Goal: Task Accomplishment & Management: Use online tool/utility

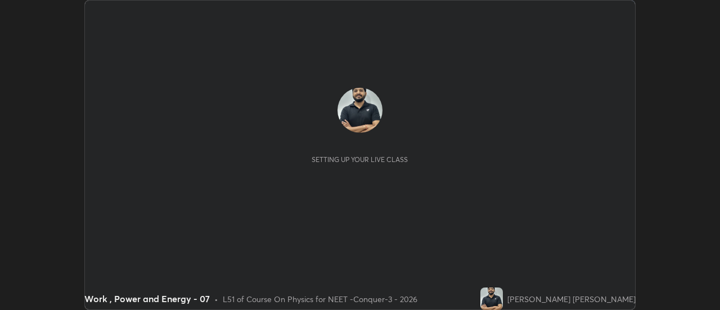
scroll to position [310, 719]
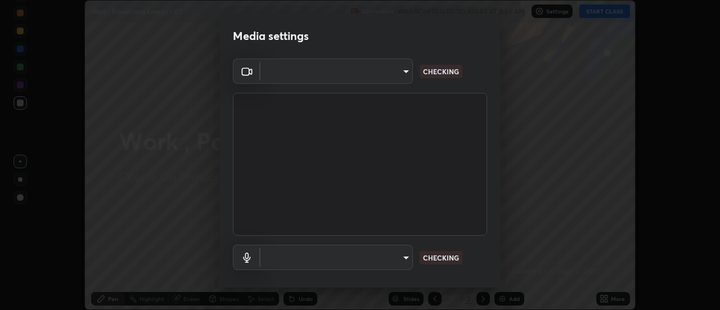
click at [390, 81] on body "Erase all Work , Power and Energy - 07 Recording WAS SCHEDULED TO START AT 8:45…" at bounding box center [360, 155] width 720 height 310
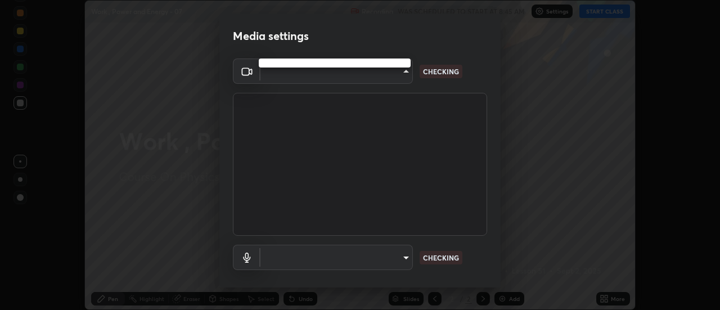
click at [390, 81] on div at bounding box center [360, 155] width 720 height 310
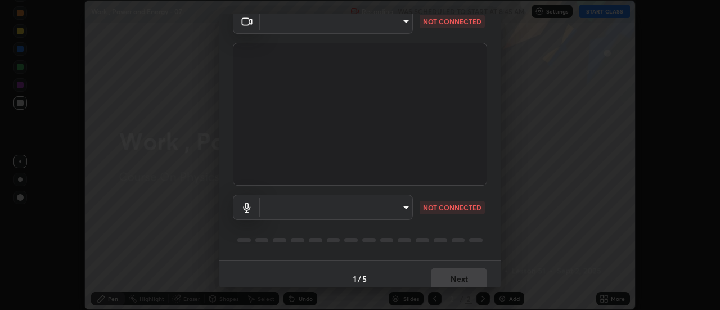
type input "abd1dd8f698bdb7170c938d45ed7c5a449073cf79ef4f8923fa8d1de0ad96843"
type input "a8a5a171c24800b48f3f78118fe5f2b2d48ca2aa2d62c989cd4de23f99d06a7d"
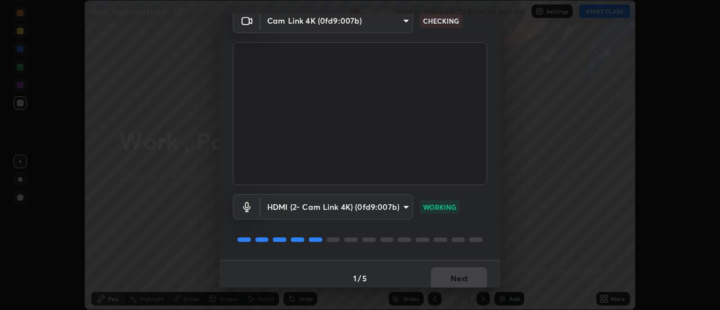
scroll to position [59, 0]
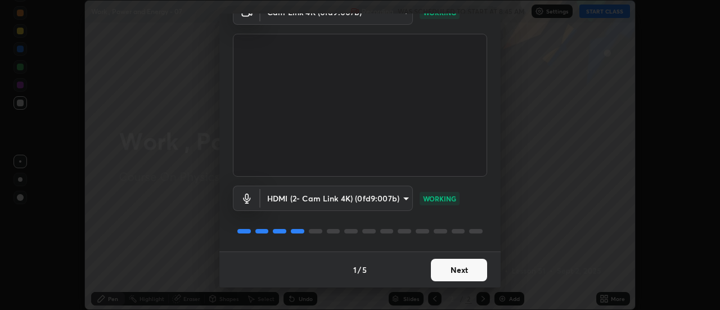
click at [454, 267] on button "Next" at bounding box center [459, 270] width 56 height 22
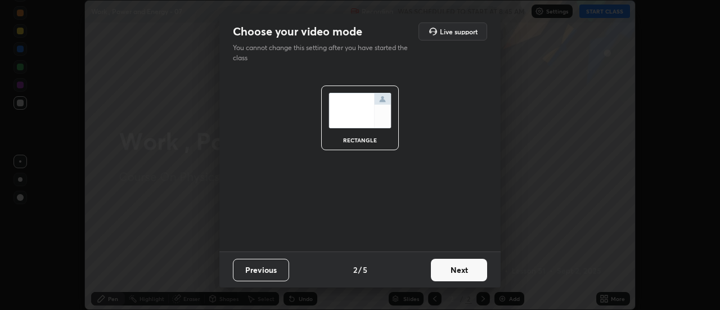
scroll to position [0, 0]
click at [461, 272] on button "Next" at bounding box center [459, 270] width 56 height 22
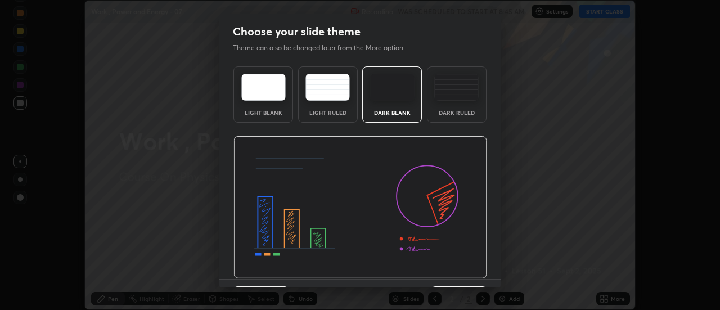
click at [467, 274] on img at bounding box center [360, 207] width 254 height 143
click at [474, 276] on img at bounding box center [360, 207] width 254 height 143
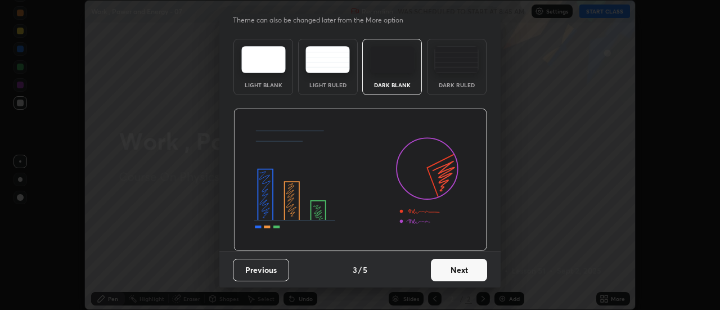
click at [463, 266] on button "Next" at bounding box center [459, 270] width 56 height 22
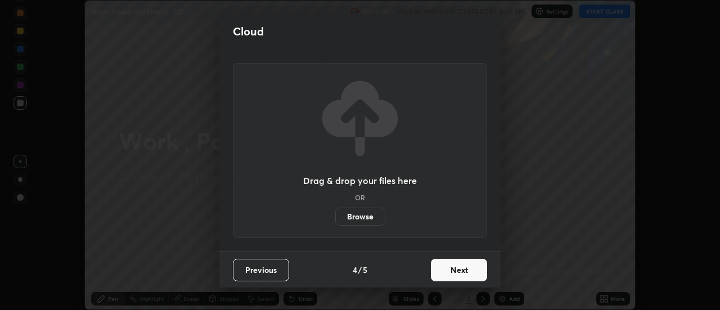
scroll to position [0, 0]
click at [474, 270] on button "Next" at bounding box center [459, 270] width 56 height 22
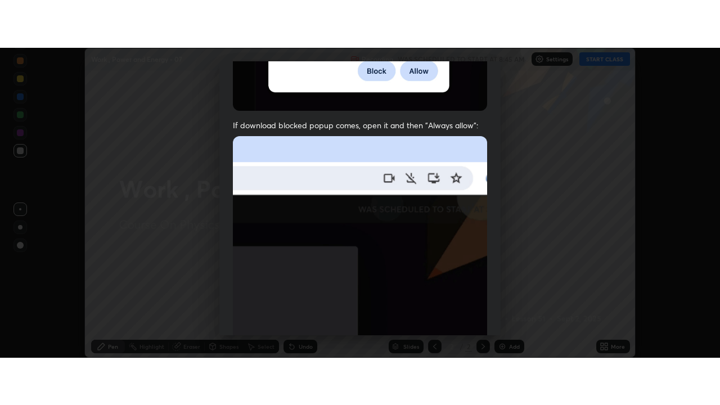
scroll to position [288, 0]
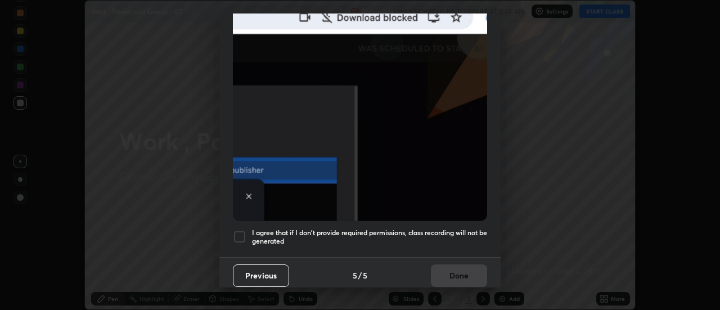
click at [243, 230] on div at bounding box center [239, 236] width 13 height 13
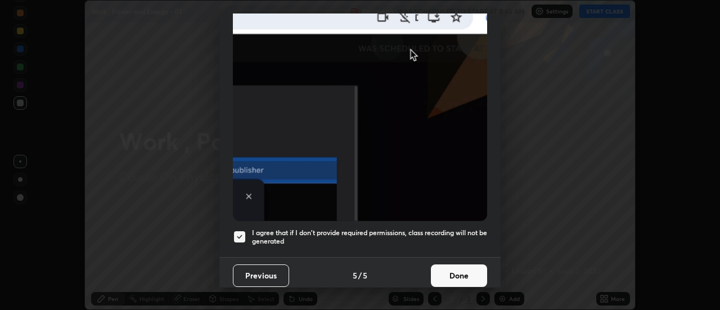
click at [449, 272] on button "Done" at bounding box center [459, 275] width 56 height 22
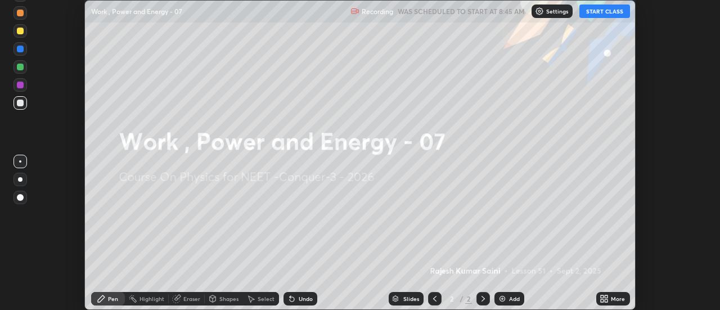
click at [605, 297] on icon at bounding box center [606, 296] width 3 height 3
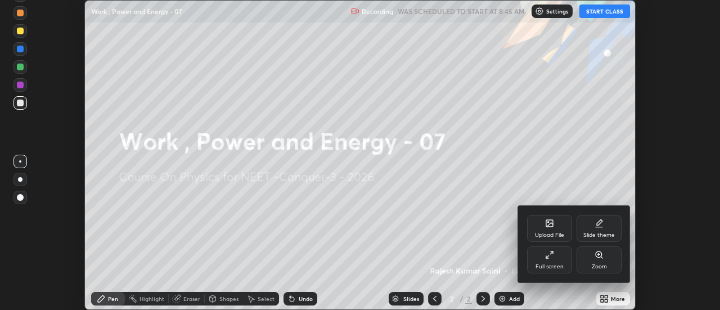
click at [560, 271] on div "Full screen" at bounding box center [549, 259] width 45 height 27
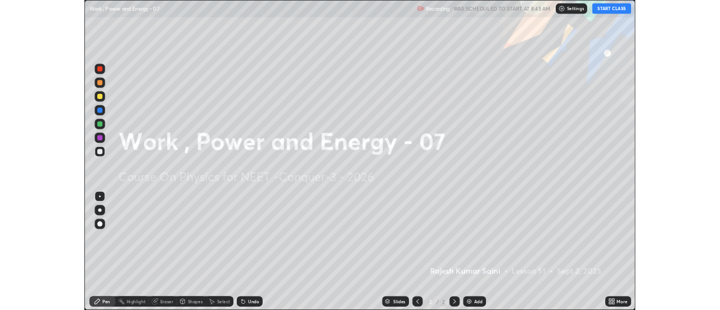
scroll to position [405, 720]
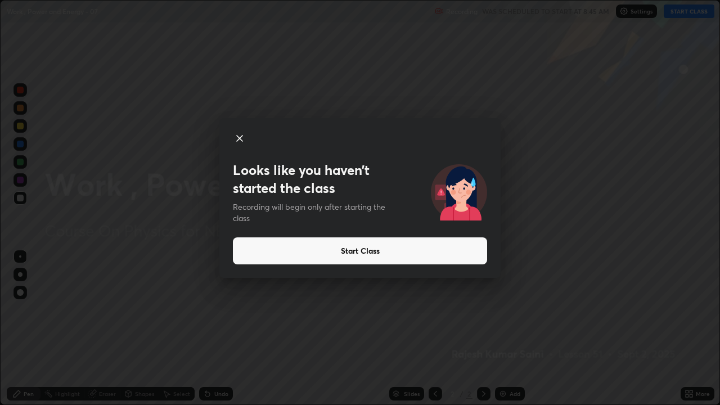
click at [299, 253] on button "Start Class" at bounding box center [360, 250] width 254 height 27
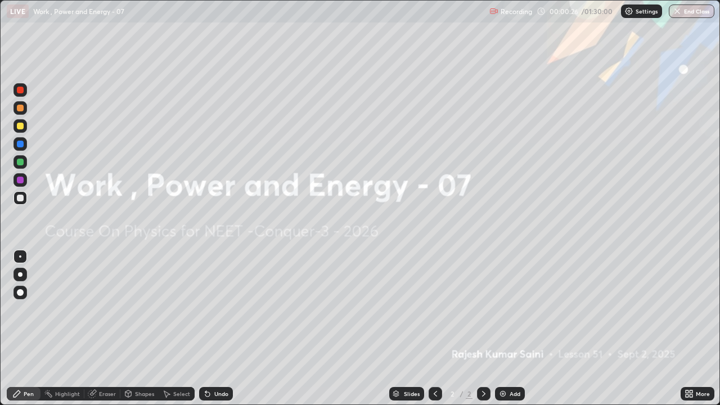
click at [513, 309] on div "Add" at bounding box center [514, 394] width 11 height 6
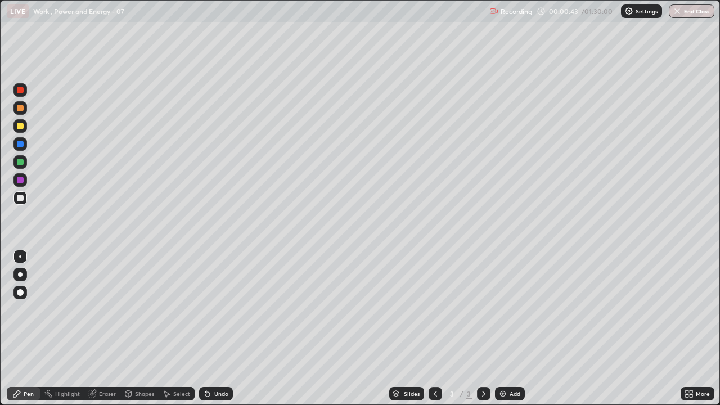
click at [16, 91] on div at bounding box center [19, 89] width 13 height 13
click at [19, 274] on div at bounding box center [20, 274] width 4 height 4
click at [141, 309] on div "Shapes" at bounding box center [144, 394] width 19 height 6
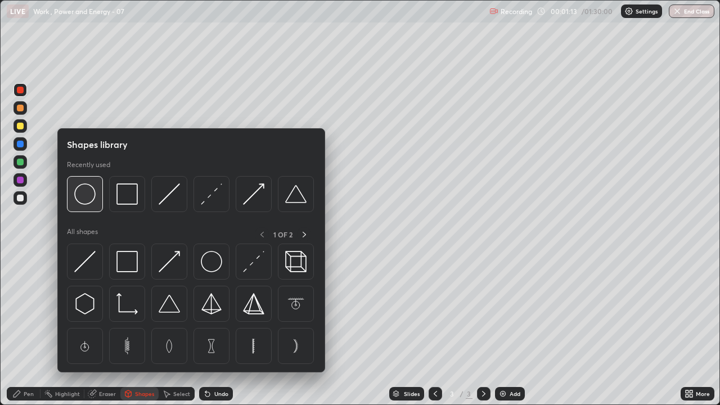
click at [90, 197] on img at bounding box center [84, 193] width 21 height 21
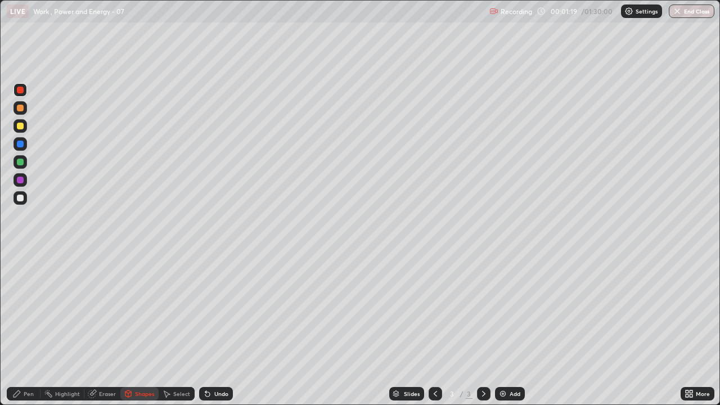
click at [29, 309] on div "Pen" at bounding box center [29, 394] width 10 height 6
click at [20, 91] on div at bounding box center [20, 90] width 7 height 7
click at [20, 199] on div at bounding box center [20, 198] width 7 height 7
click at [140, 309] on div "Shapes" at bounding box center [144, 394] width 19 height 6
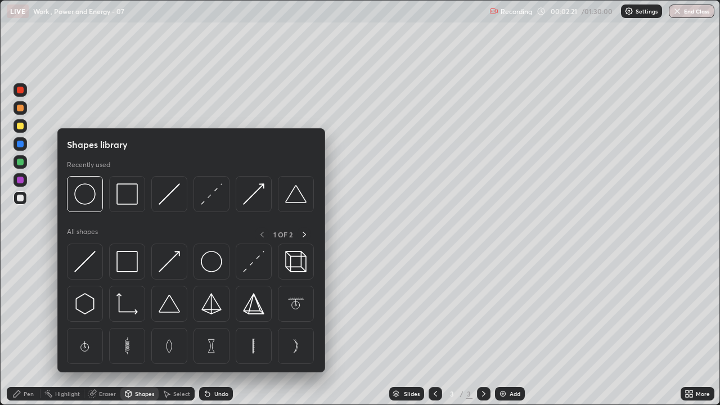
click at [0, 160] on div "Setting up your live class" at bounding box center [360, 202] width 720 height 405
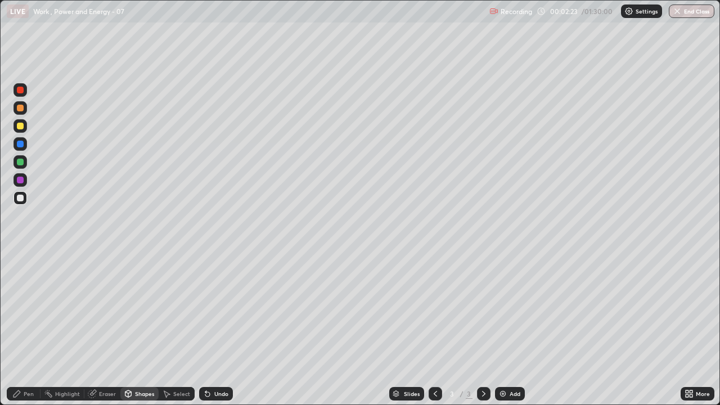
click at [102, 309] on div "Eraser" at bounding box center [107, 394] width 17 height 6
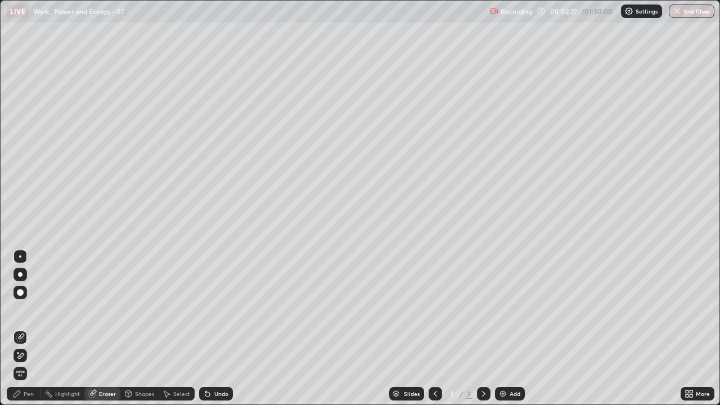
click at [24, 309] on div "Pen" at bounding box center [29, 394] width 10 height 6
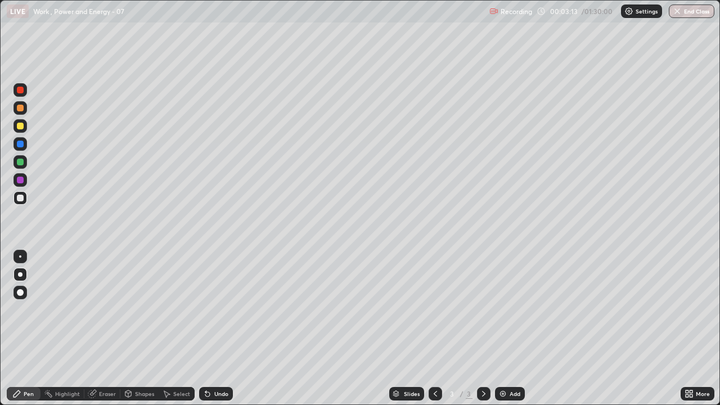
click at [21, 91] on div at bounding box center [20, 90] width 7 height 7
click at [20, 196] on div at bounding box center [20, 198] width 7 height 7
click at [20, 92] on div at bounding box center [20, 90] width 7 height 7
click at [25, 197] on div at bounding box center [19, 197] width 13 height 13
click at [21, 128] on div at bounding box center [20, 126] width 7 height 7
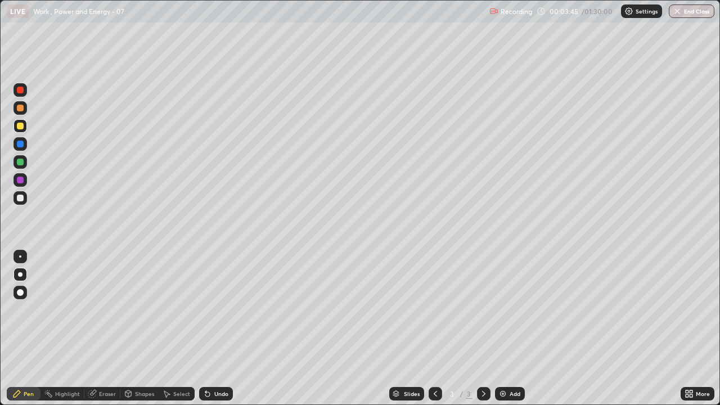
click at [142, 309] on div "Shapes" at bounding box center [139, 393] width 38 height 13
click at [22, 197] on div at bounding box center [20, 198] width 7 height 7
click at [28, 309] on div "Pen" at bounding box center [29, 394] width 10 height 6
click at [20, 125] on div at bounding box center [20, 126] width 7 height 7
click at [21, 199] on div at bounding box center [20, 198] width 7 height 7
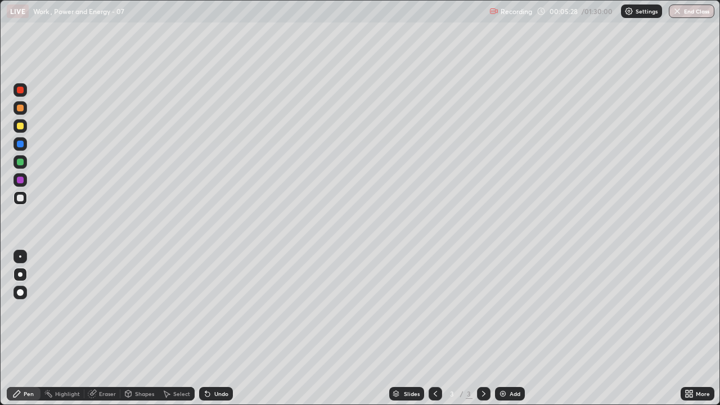
click at [17, 91] on div at bounding box center [20, 90] width 7 height 7
click at [105, 309] on div "Eraser" at bounding box center [107, 394] width 17 height 6
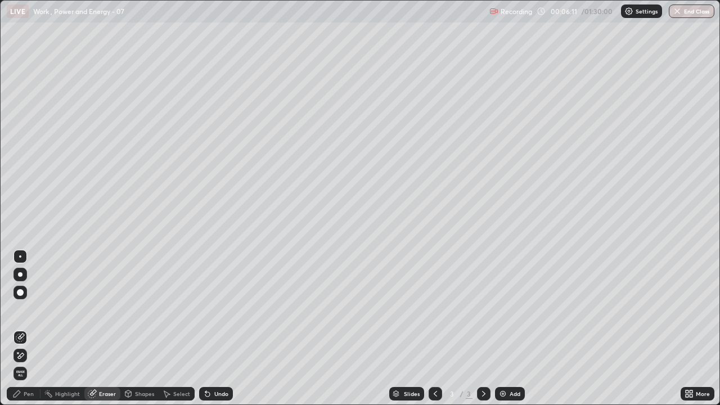
click at [133, 309] on div "Shapes" at bounding box center [139, 393] width 38 height 13
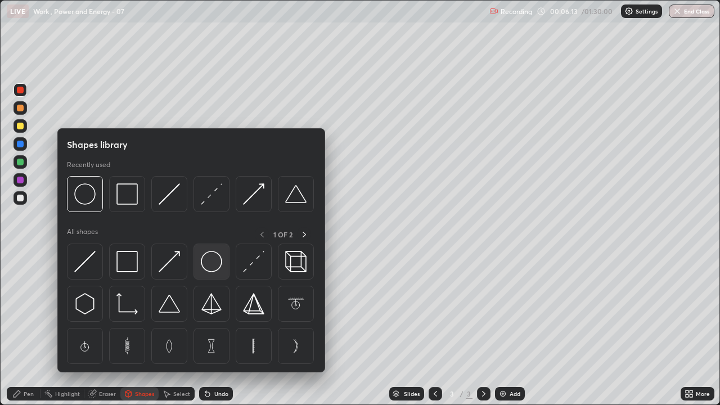
click at [207, 267] on img at bounding box center [211, 261] width 21 height 21
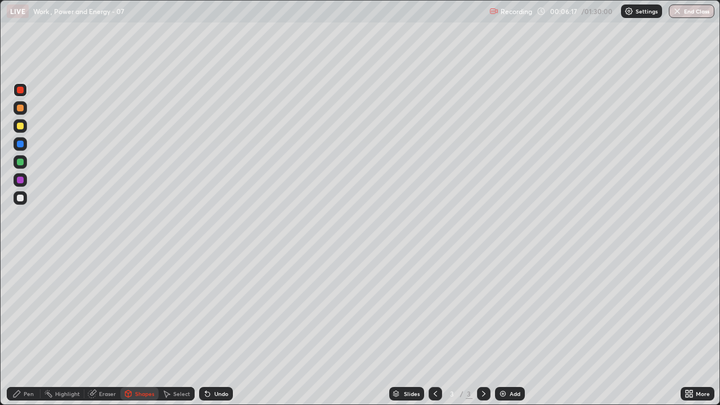
click at [29, 309] on div "Pen" at bounding box center [29, 394] width 10 height 6
click at [21, 198] on div at bounding box center [20, 198] width 7 height 7
click at [21, 92] on div at bounding box center [20, 90] width 7 height 7
click at [19, 125] on div at bounding box center [20, 126] width 7 height 7
click at [144, 309] on div "Shapes" at bounding box center [144, 394] width 19 height 6
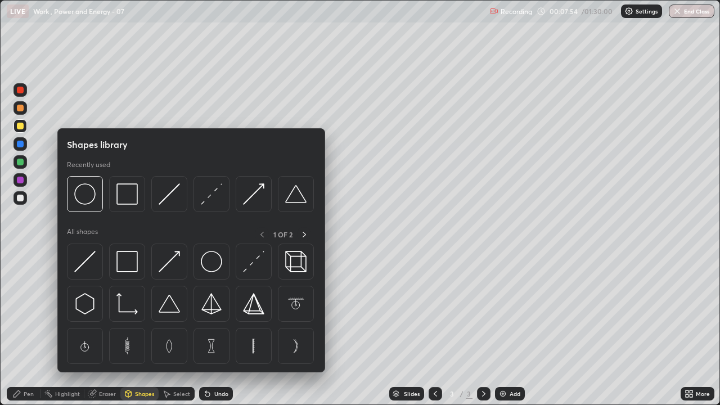
click at [111, 309] on div "Eraser" at bounding box center [107, 394] width 17 height 6
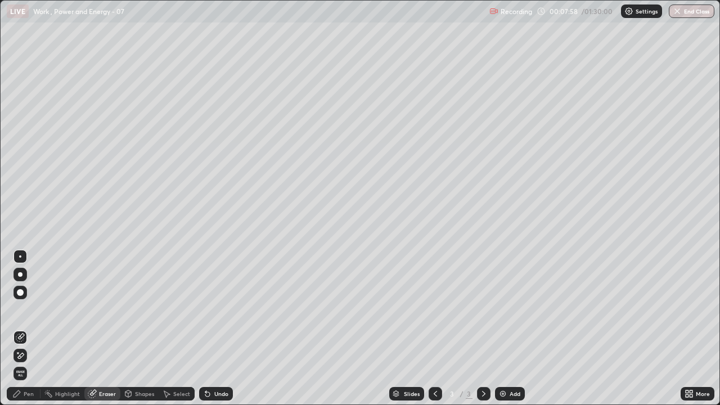
click at [24, 309] on div "Pen" at bounding box center [29, 394] width 10 height 6
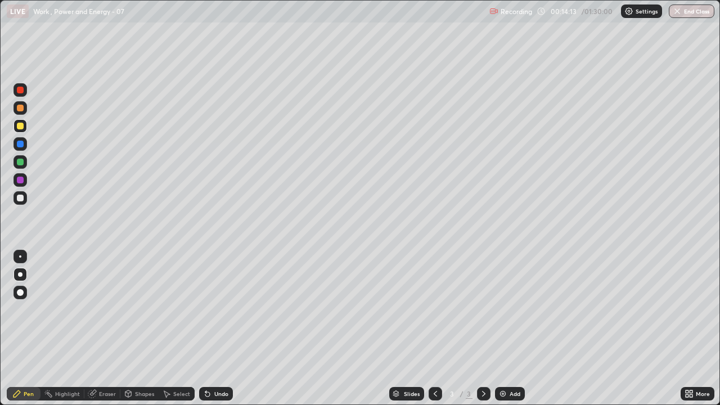
click at [505, 309] on img at bounding box center [502, 393] width 9 height 9
click at [23, 200] on div at bounding box center [20, 198] width 7 height 7
click at [22, 92] on div at bounding box center [20, 90] width 7 height 7
click at [1, 309] on div "Pen Highlight Eraser Shapes Select Undo Slides 4 / 4 Add More" at bounding box center [360, 393] width 720 height 22
click at [24, 198] on div at bounding box center [19, 197] width 13 height 13
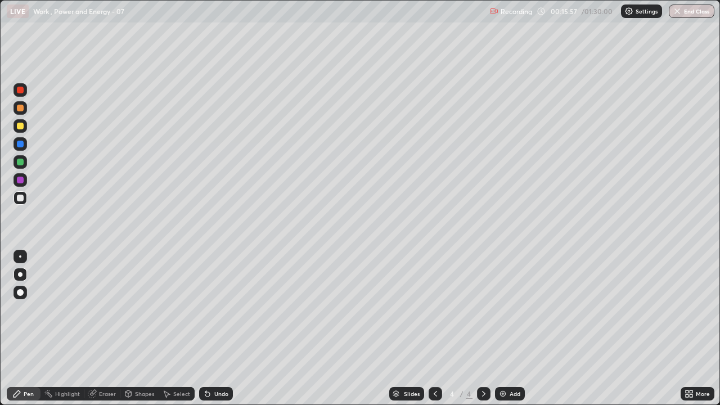
click at [138, 309] on div "Shapes" at bounding box center [139, 393] width 38 height 13
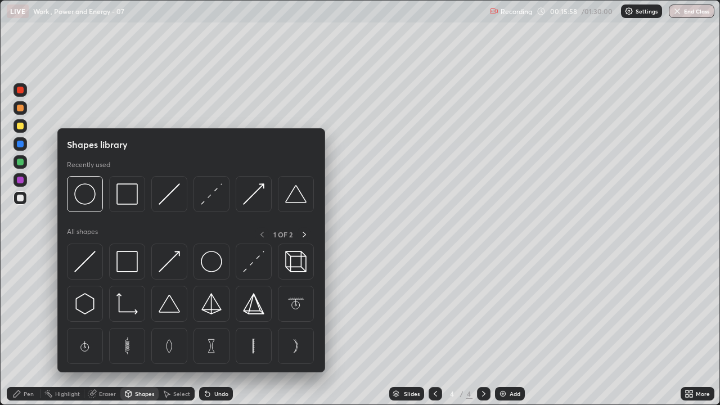
click at [84, 267] on img at bounding box center [84, 261] width 21 height 21
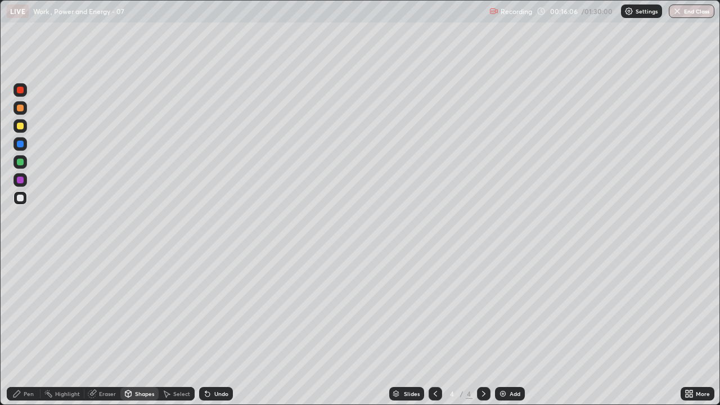
click at [30, 309] on div "Pen" at bounding box center [29, 394] width 10 height 6
click at [102, 309] on div "Eraser" at bounding box center [107, 394] width 17 height 6
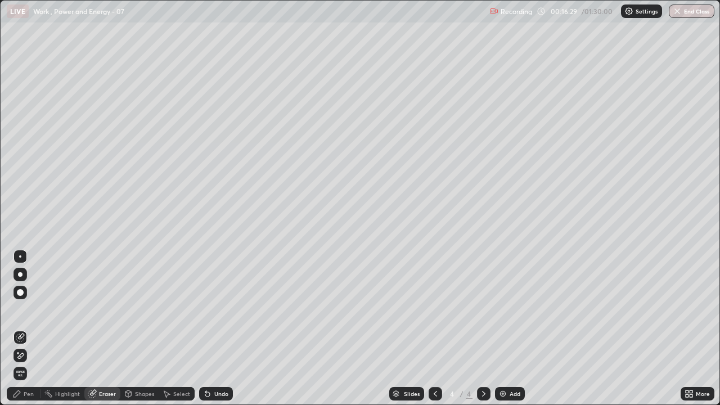
click at [136, 309] on div "Shapes" at bounding box center [144, 394] width 19 height 6
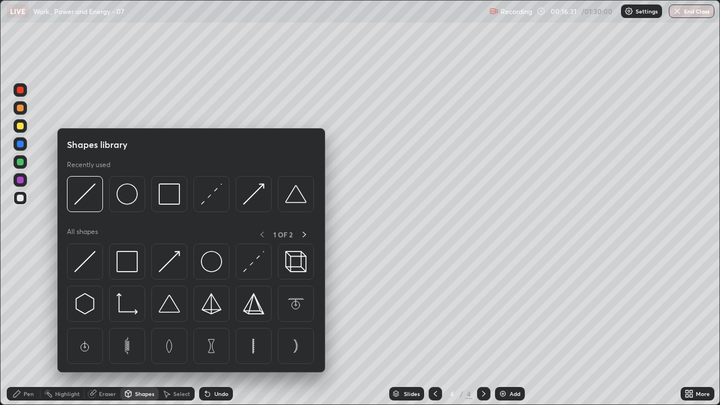
click at [195, 204] on div at bounding box center [211, 194] width 36 height 36
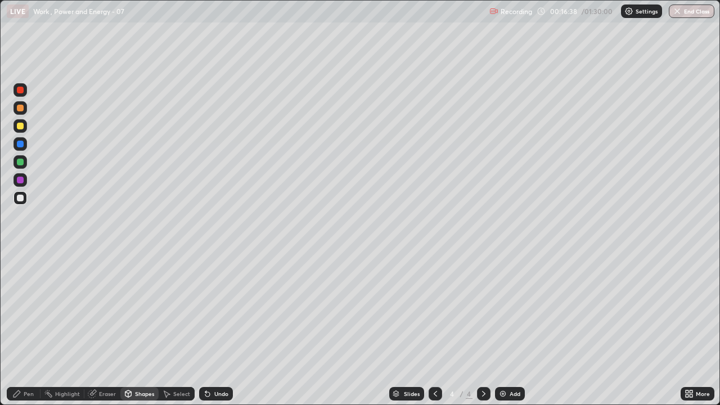
click at [15, 309] on icon at bounding box center [16, 393] width 7 height 7
click at [19, 126] on div at bounding box center [20, 126] width 7 height 7
click at [439, 309] on div at bounding box center [434, 393] width 13 height 13
click at [434, 309] on icon at bounding box center [435, 393] width 9 height 9
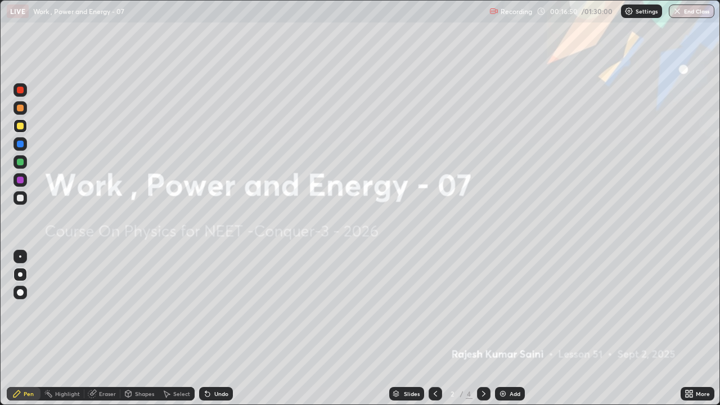
click at [481, 309] on icon at bounding box center [483, 393] width 9 height 9
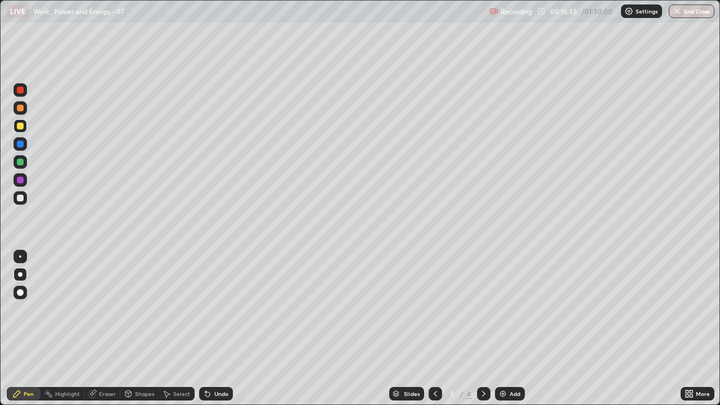
click at [481, 309] on icon at bounding box center [483, 393] width 9 height 9
click at [135, 309] on div "Shapes" at bounding box center [144, 394] width 19 height 6
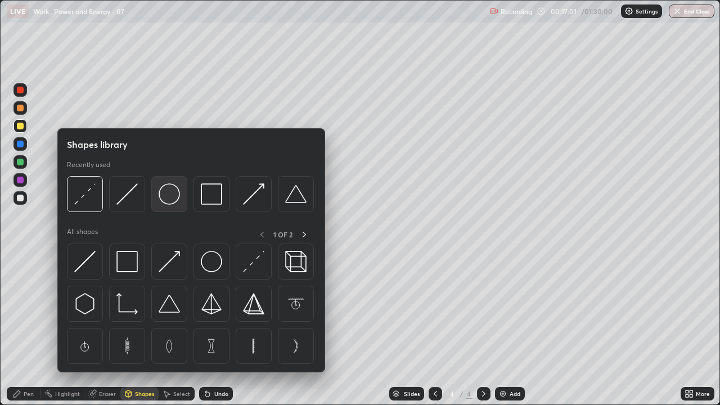
click at [168, 196] on img at bounding box center [169, 193] width 21 height 21
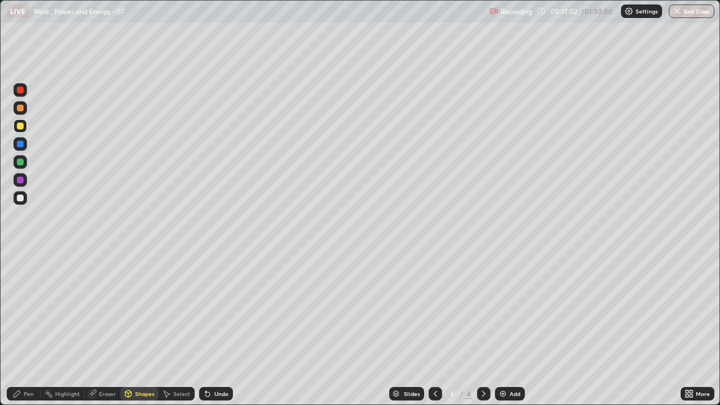
click at [20, 128] on div at bounding box center [20, 126] width 7 height 7
click at [172, 309] on div "Select" at bounding box center [177, 393] width 36 height 13
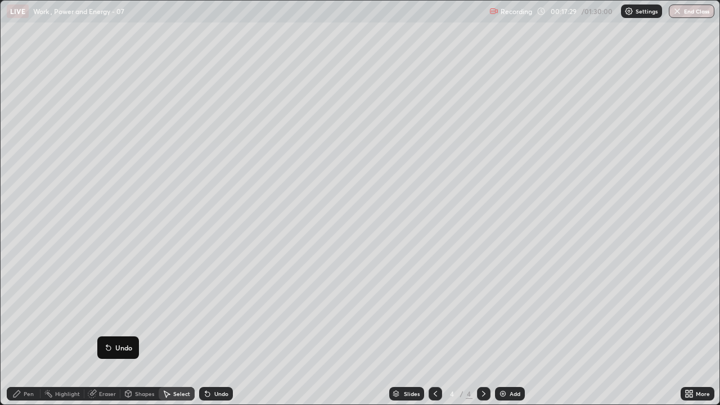
click at [42, 309] on div "0 ° Undo Copy Duplicate Duplicate to new slide Delete" at bounding box center [360, 203] width 719 height 404
click at [21, 309] on icon at bounding box center [16, 393] width 9 height 9
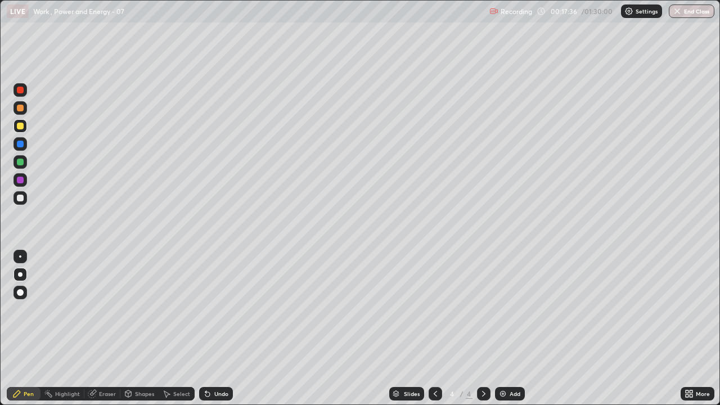
click at [17, 128] on div at bounding box center [20, 126] width 7 height 7
click at [20, 197] on div at bounding box center [20, 198] width 7 height 7
click at [99, 309] on div "Eraser" at bounding box center [107, 394] width 17 height 6
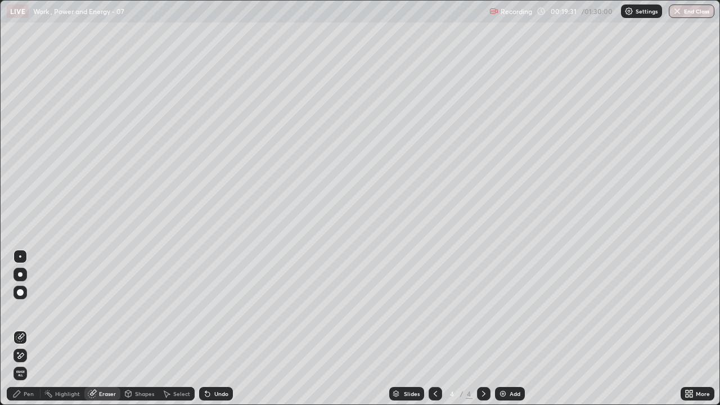
click at [25, 309] on div "Pen" at bounding box center [29, 394] width 10 height 6
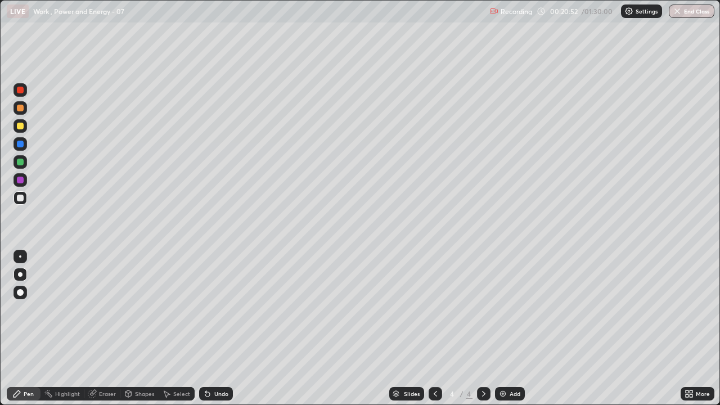
click at [25, 309] on div "Pen" at bounding box center [29, 394] width 10 height 6
click at [16, 178] on div at bounding box center [19, 179] width 13 height 13
click at [690, 309] on icon at bounding box center [690, 395] width 3 height 3
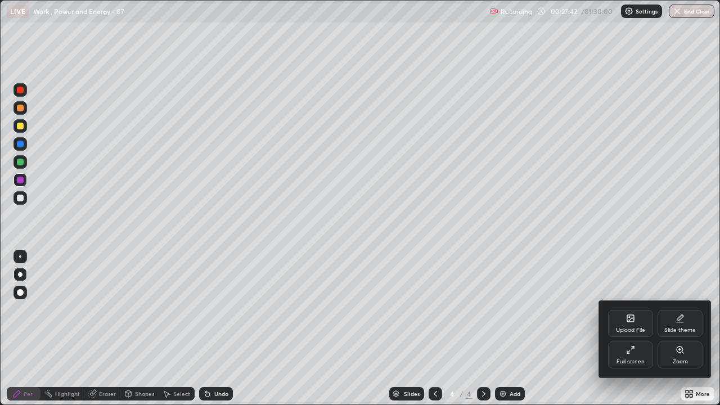
click at [643, 309] on div "Full screen" at bounding box center [630, 354] width 45 height 27
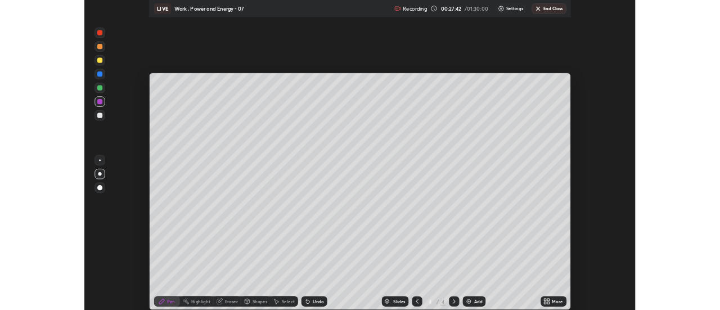
scroll to position [55912, 55503]
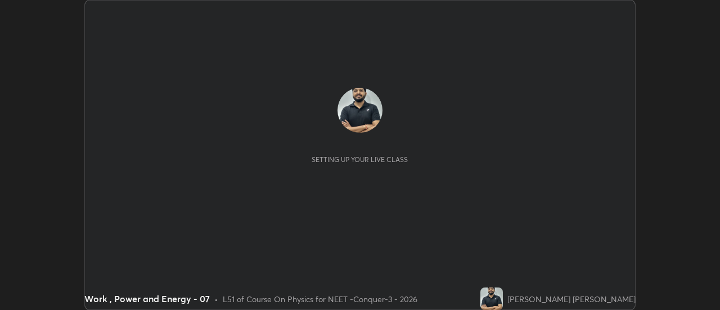
scroll to position [310, 720]
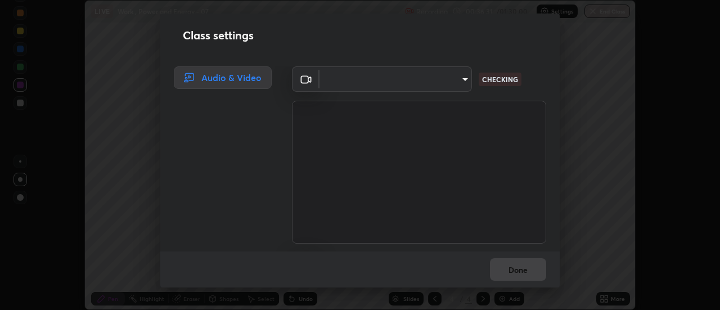
type input "abd1dd8f698bdb7170c938d45ed7c5a449073cf79ef4f8923fa8d1de0ad96843"
type input "a8a5a171c24800b48f3f78118fe5f2b2d48ca2aa2d62c989cd4de23f99d06a7d"
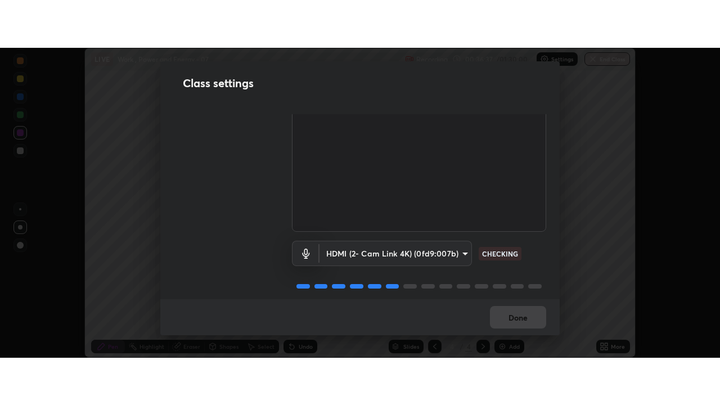
scroll to position [70, 0]
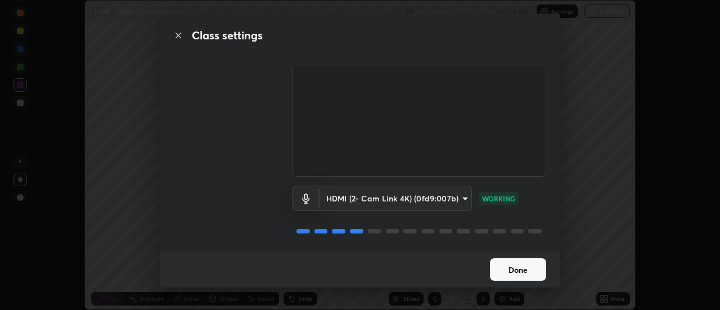
click at [523, 270] on button "Done" at bounding box center [518, 269] width 56 height 22
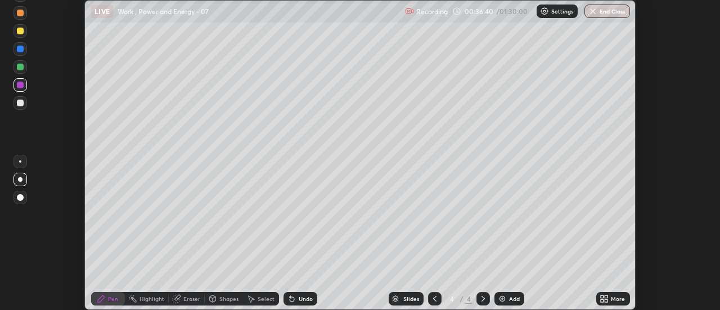
click at [606, 300] on icon at bounding box center [606, 300] width 3 height 3
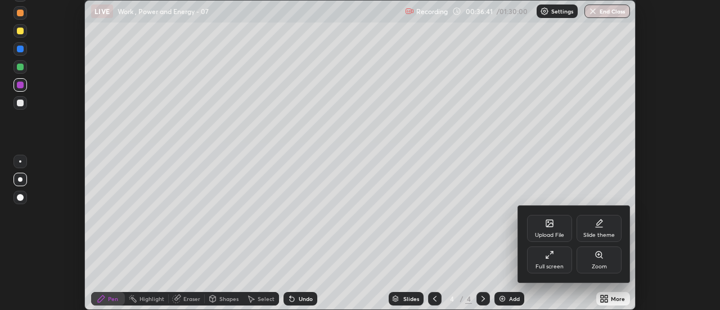
click at [560, 262] on div "Full screen" at bounding box center [549, 259] width 45 height 27
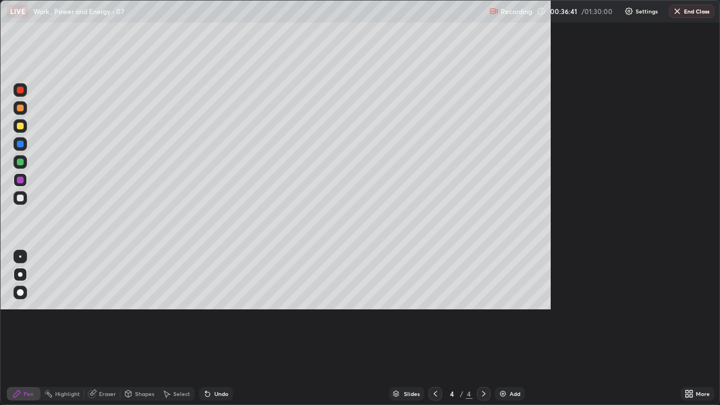
scroll to position [405, 720]
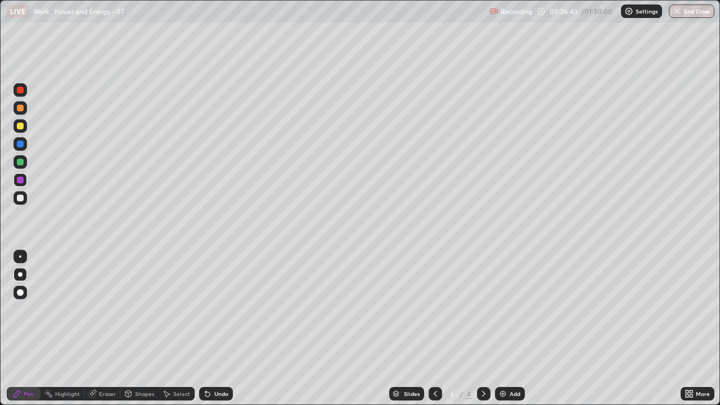
click at [498, 309] on img at bounding box center [502, 393] width 9 height 9
click at [141, 309] on div "Shapes" at bounding box center [144, 394] width 19 height 6
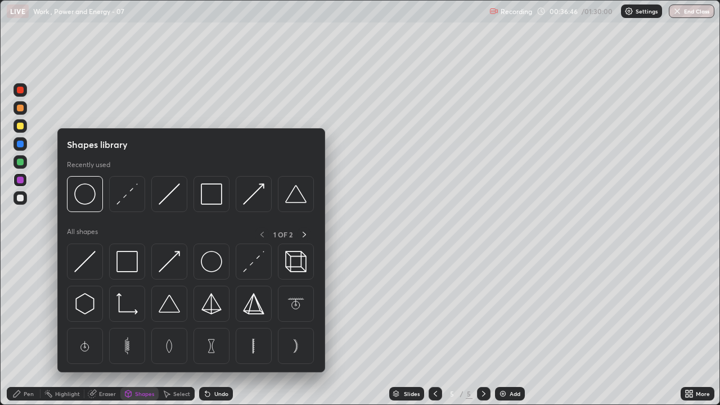
click at [164, 202] on img at bounding box center [169, 193] width 21 height 21
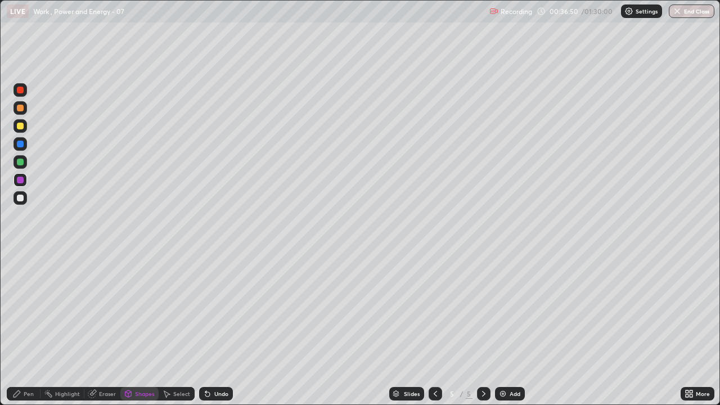
click at [31, 309] on div "Pen" at bounding box center [29, 394] width 10 height 6
click at [102, 309] on div "Eraser" at bounding box center [107, 394] width 17 height 6
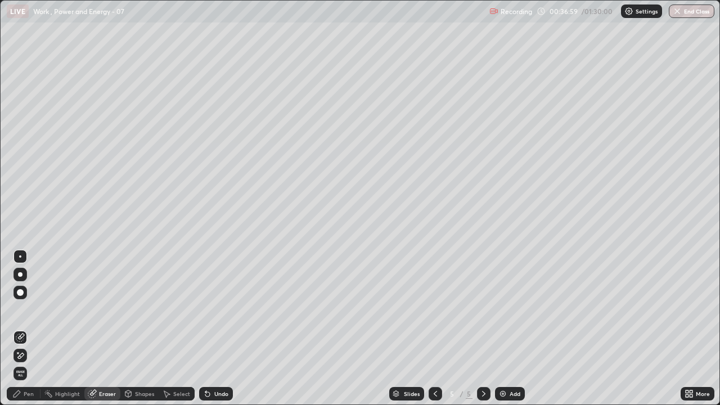
click at [19, 309] on icon at bounding box center [16, 393] width 9 height 9
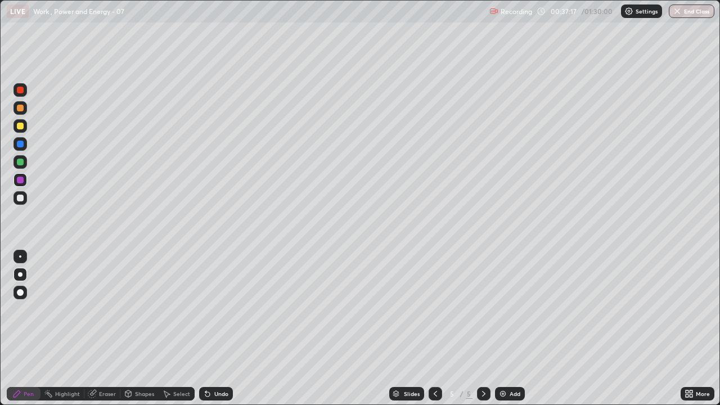
click at [19, 200] on div at bounding box center [20, 198] width 7 height 7
click at [19, 162] on div at bounding box center [20, 162] width 7 height 7
click at [17, 196] on div at bounding box center [20, 198] width 7 height 7
click at [103, 309] on div "Eraser" at bounding box center [107, 394] width 17 height 6
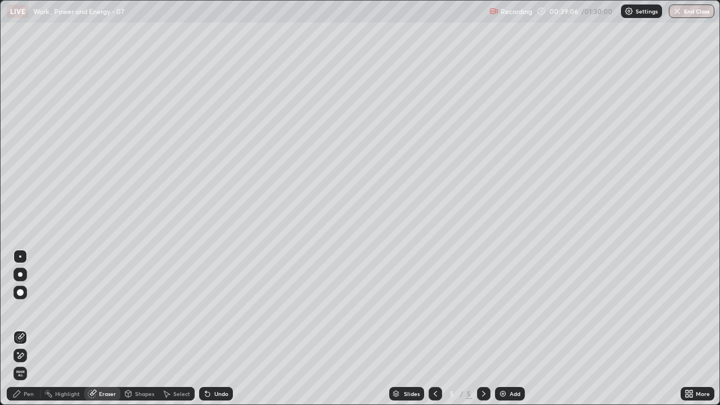
click at [28, 309] on div "Pen" at bounding box center [29, 394] width 10 height 6
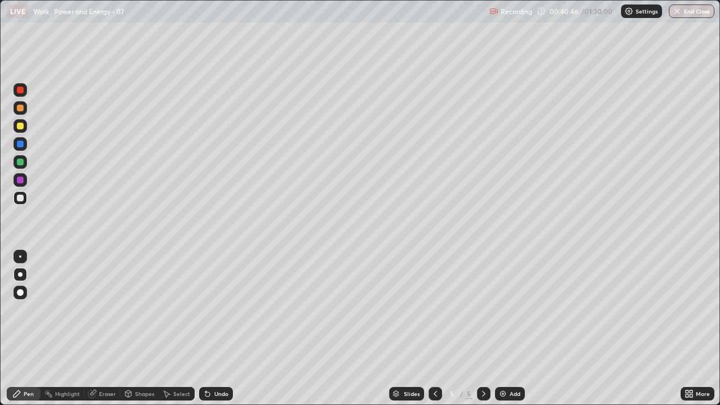
click at [103, 309] on div "Eraser" at bounding box center [107, 394] width 17 height 6
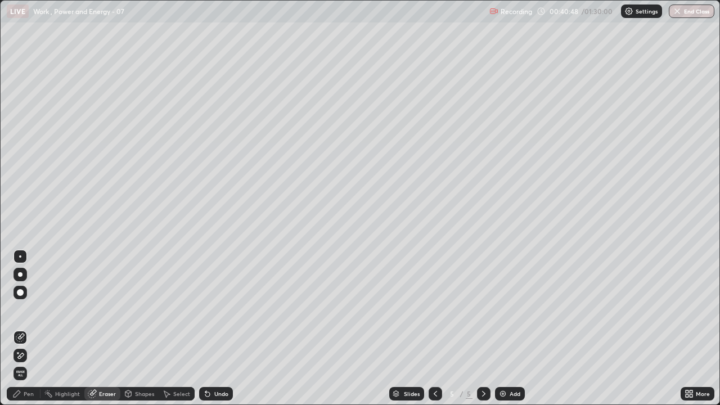
click at [22, 309] on div "Pen" at bounding box center [24, 393] width 34 height 13
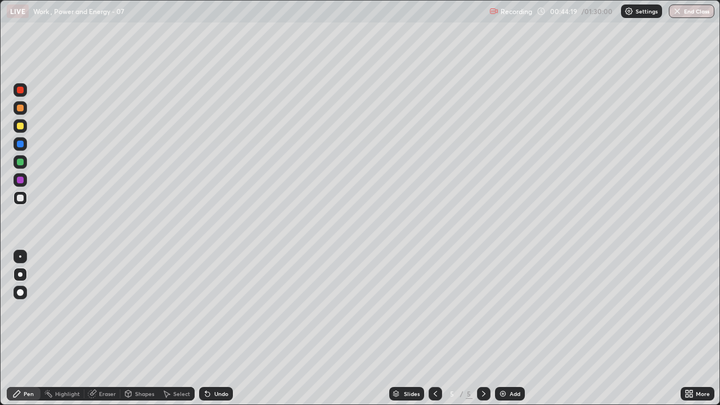
click at [185, 309] on div "Select" at bounding box center [181, 394] width 17 height 6
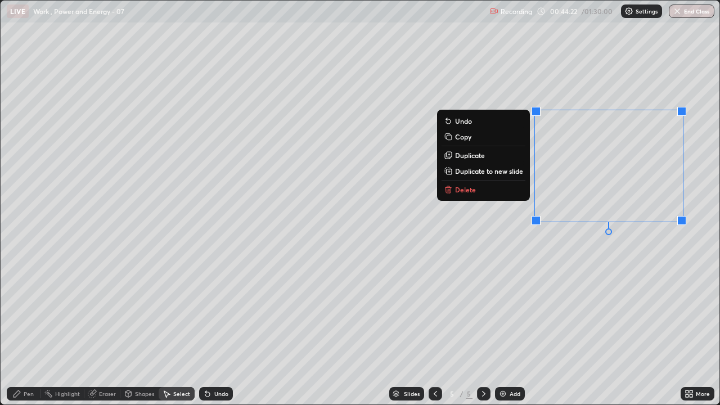
click at [492, 186] on button "Delete" at bounding box center [483, 189] width 84 height 13
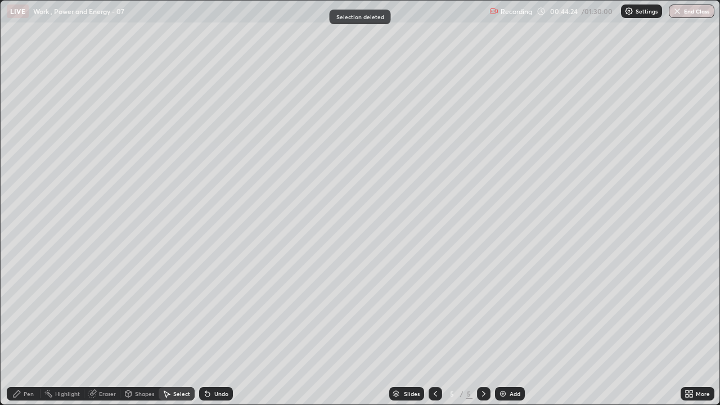
click at [504, 309] on img at bounding box center [502, 393] width 9 height 9
click at [27, 309] on div "Pen" at bounding box center [24, 393] width 34 height 13
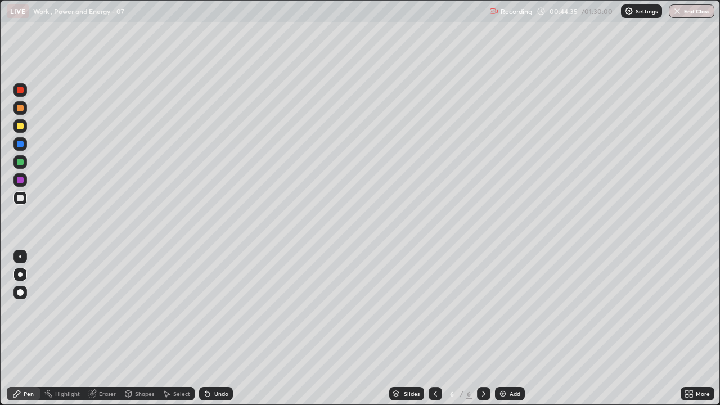
click at [21, 91] on div at bounding box center [20, 90] width 7 height 7
click at [21, 197] on div at bounding box center [20, 198] width 7 height 7
click at [20, 162] on div at bounding box center [20, 162] width 7 height 7
click at [21, 126] on div at bounding box center [20, 126] width 7 height 7
click at [21, 196] on div at bounding box center [20, 198] width 7 height 7
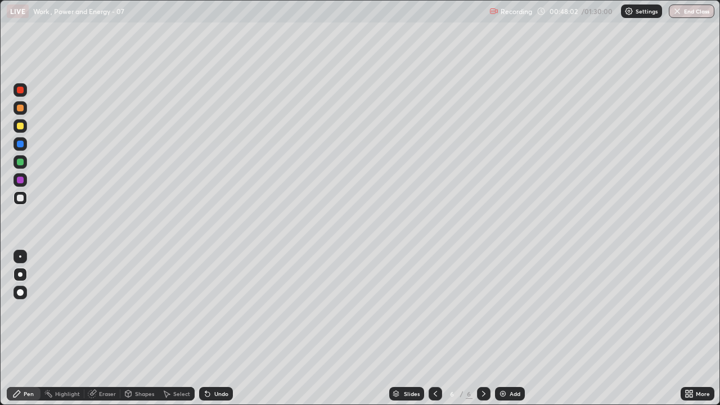
click at [22, 196] on div at bounding box center [20, 198] width 7 height 7
click at [21, 180] on div at bounding box center [20, 180] width 7 height 7
click at [23, 91] on div at bounding box center [20, 90] width 7 height 7
click at [20, 200] on div at bounding box center [20, 198] width 7 height 7
click at [170, 309] on div "Select" at bounding box center [177, 393] width 36 height 13
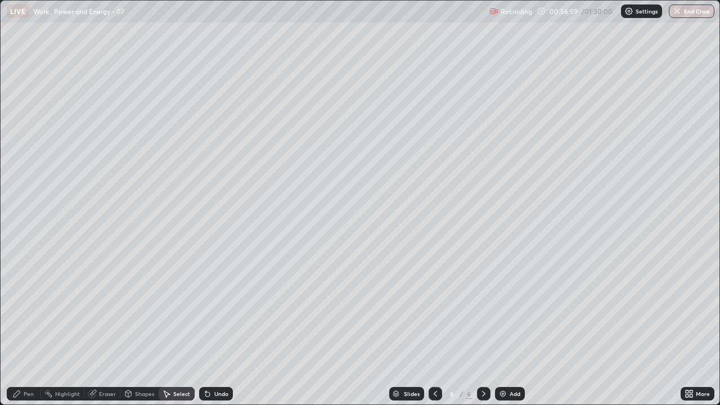
click at [511, 309] on div "Add" at bounding box center [514, 394] width 11 height 6
click at [28, 309] on div "Pen" at bounding box center [29, 394] width 10 height 6
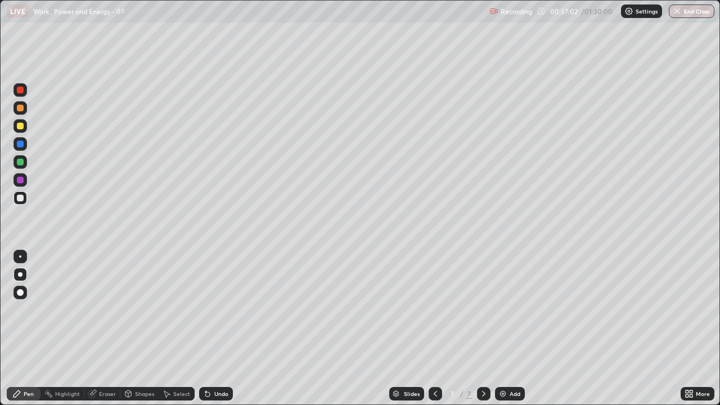
click at [17, 92] on div at bounding box center [20, 90] width 7 height 7
click at [19, 128] on div at bounding box center [20, 126] width 7 height 7
click at [21, 162] on div at bounding box center [20, 162] width 7 height 7
click at [20, 197] on div at bounding box center [20, 198] width 7 height 7
click at [17, 128] on div at bounding box center [20, 126] width 7 height 7
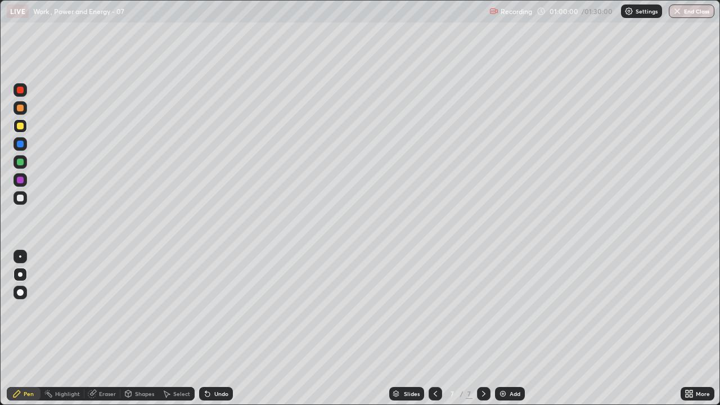
click at [23, 92] on div at bounding box center [20, 90] width 7 height 7
click at [20, 128] on div at bounding box center [20, 126] width 7 height 7
click at [17, 127] on div at bounding box center [20, 126] width 7 height 7
click at [108, 309] on div "Eraser" at bounding box center [107, 394] width 17 height 6
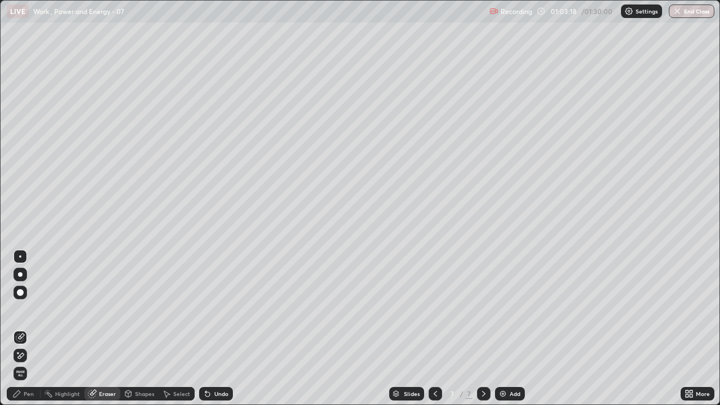
click at [30, 309] on div "Pen" at bounding box center [29, 394] width 10 height 6
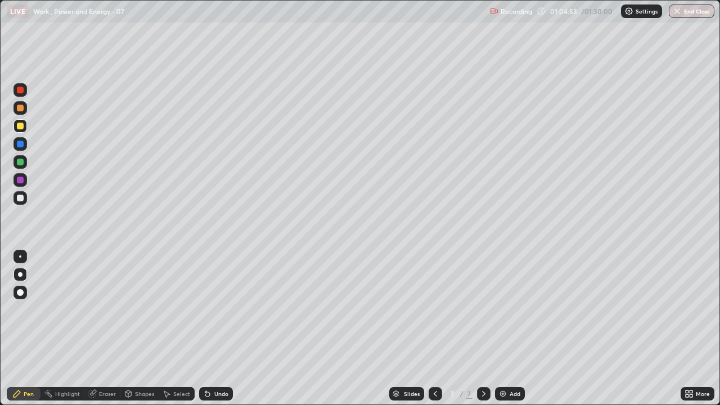
click at [504, 309] on img at bounding box center [502, 393] width 9 height 9
click at [434, 309] on icon at bounding box center [435, 393] width 9 height 9
click at [483, 309] on div at bounding box center [483, 393] width 13 height 13
click at [489, 309] on div at bounding box center [483, 393] width 13 height 13
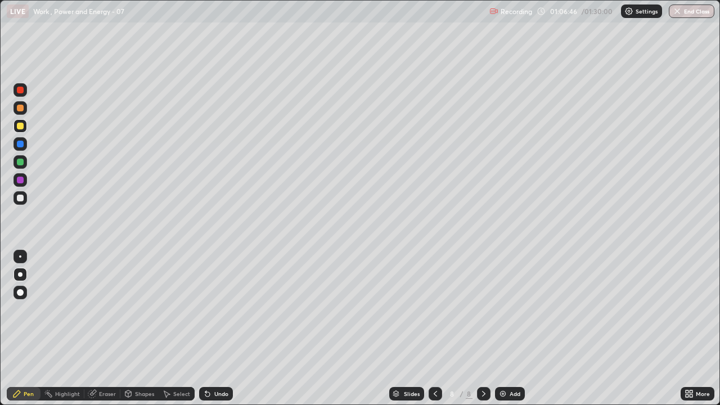
click at [439, 309] on div at bounding box center [434, 393] width 13 height 13
click at [502, 309] on img at bounding box center [502, 393] width 9 height 9
click at [21, 90] on div at bounding box center [20, 90] width 7 height 7
click at [19, 198] on div at bounding box center [20, 198] width 7 height 7
click at [106, 309] on div "Eraser" at bounding box center [107, 394] width 17 height 6
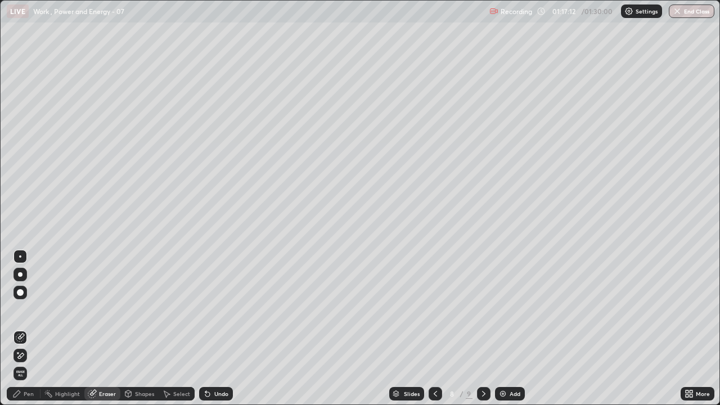
click at [21, 309] on icon at bounding box center [16, 393] width 9 height 9
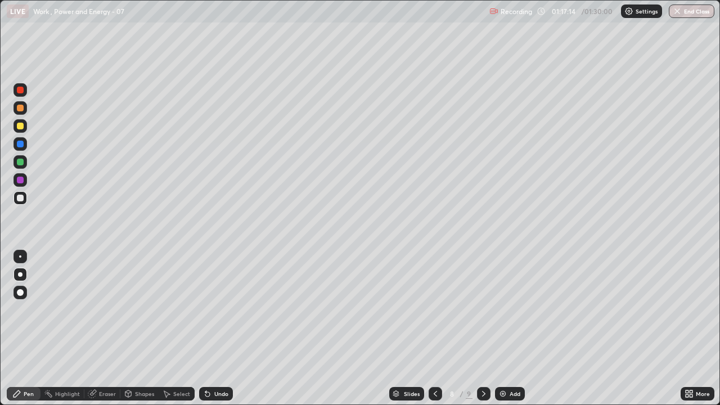
click at [20, 124] on div at bounding box center [20, 126] width 7 height 7
click at [218, 309] on div "Undo" at bounding box center [221, 394] width 14 height 6
click at [220, 309] on div "Undo" at bounding box center [221, 394] width 14 height 6
click at [19, 92] on div at bounding box center [20, 90] width 7 height 7
click at [150, 309] on div "Shapes" at bounding box center [144, 394] width 19 height 6
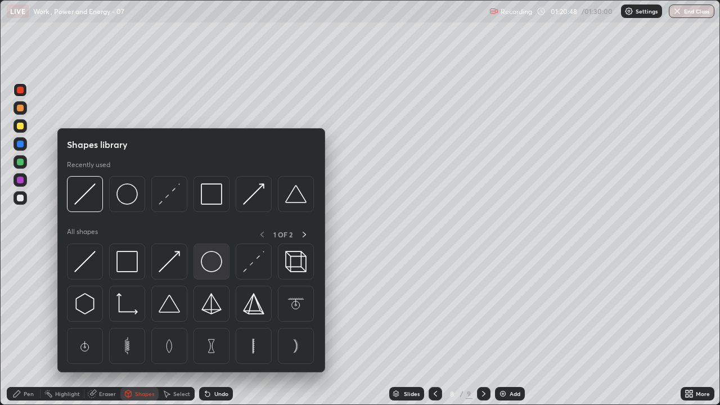
click at [211, 265] on img at bounding box center [211, 261] width 21 height 21
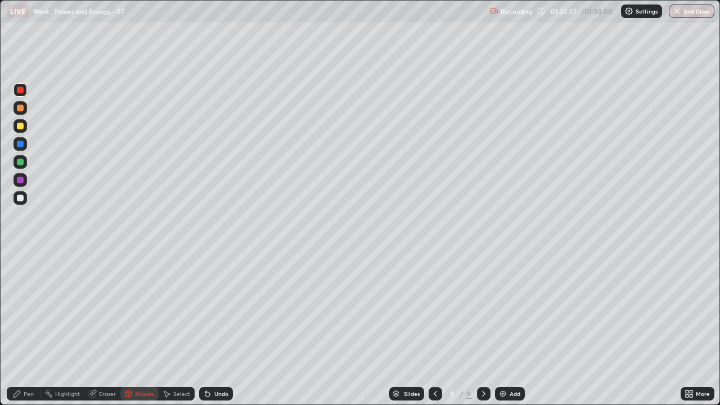
click at [143, 309] on div "Shapes" at bounding box center [144, 394] width 19 height 6
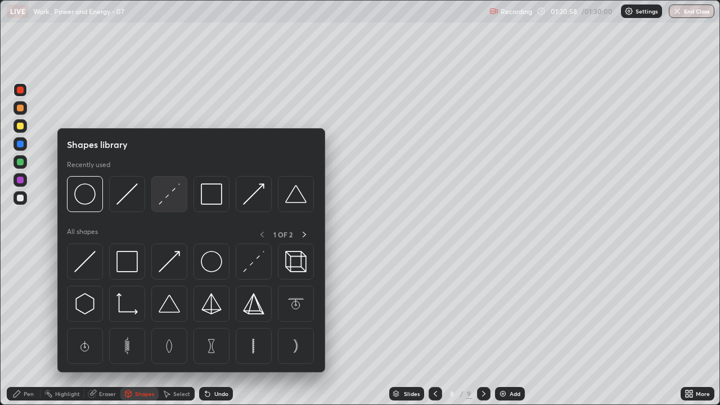
click at [170, 199] on img at bounding box center [169, 193] width 21 height 21
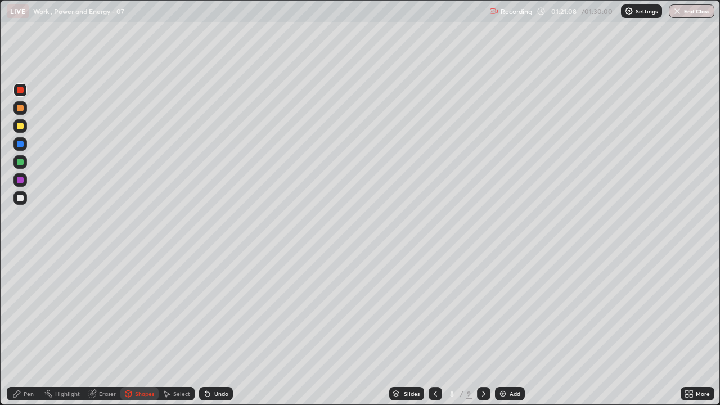
click at [26, 309] on div "Pen" at bounding box center [29, 394] width 10 height 6
click at [21, 198] on div at bounding box center [20, 198] width 7 height 7
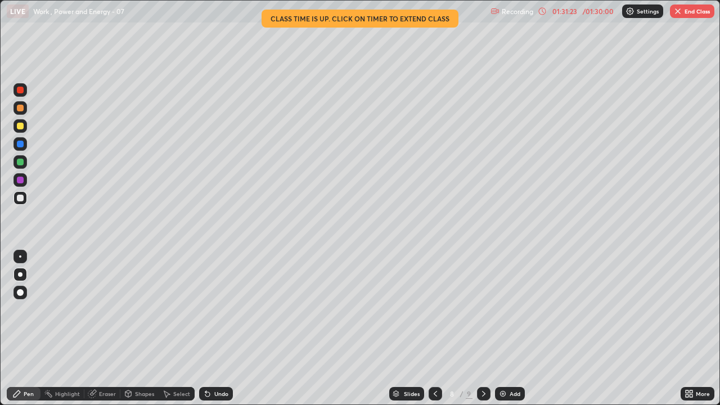
click at [683, 13] on button "End Class" at bounding box center [692, 10] width 44 height 13
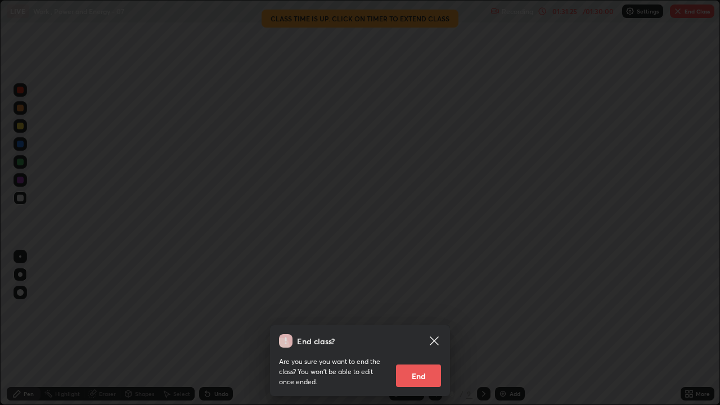
click at [421, 309] on button "End" at bounding box center [418, 375] width 45 height 22
